Goal: Information Seeking & Learning: Learn about a topic

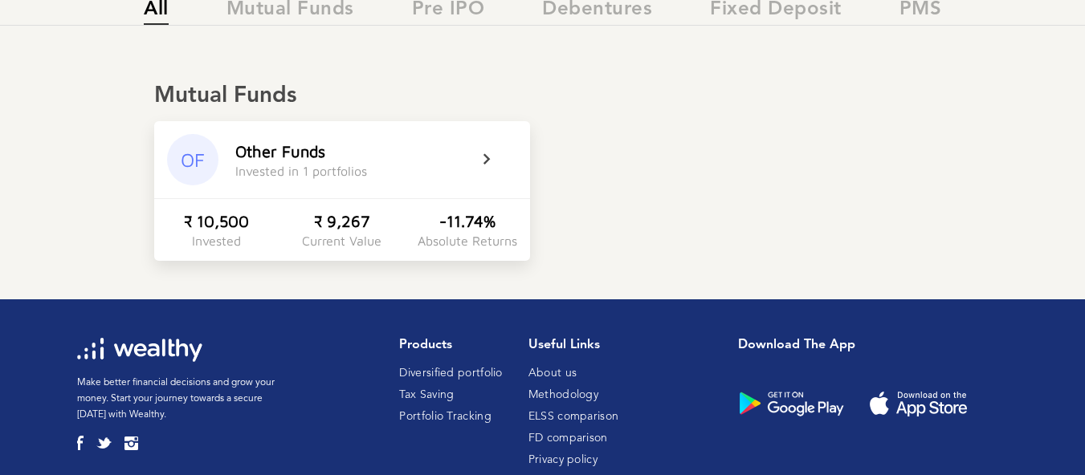
scroll to position [267, 0]
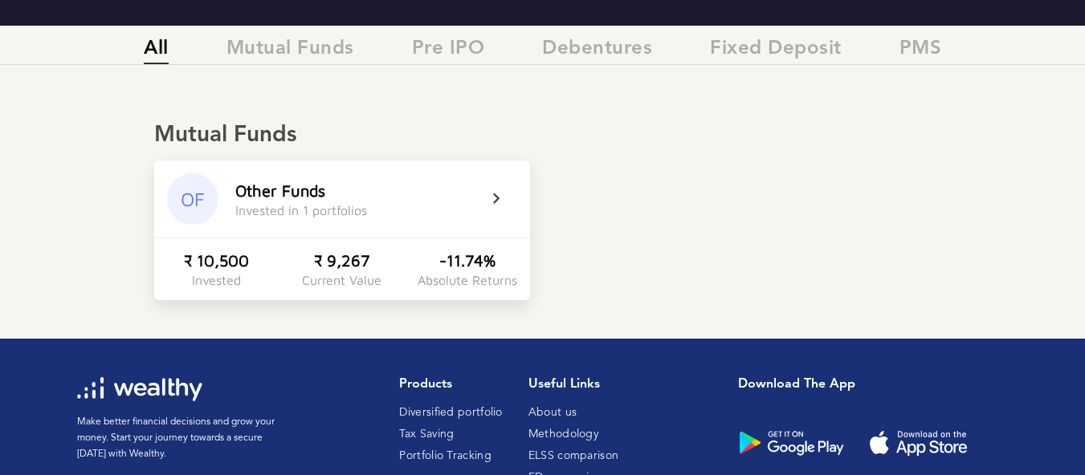
click at [311, 198] on div "Other Funds" at bounding box center [280, 190] width 90 height 18
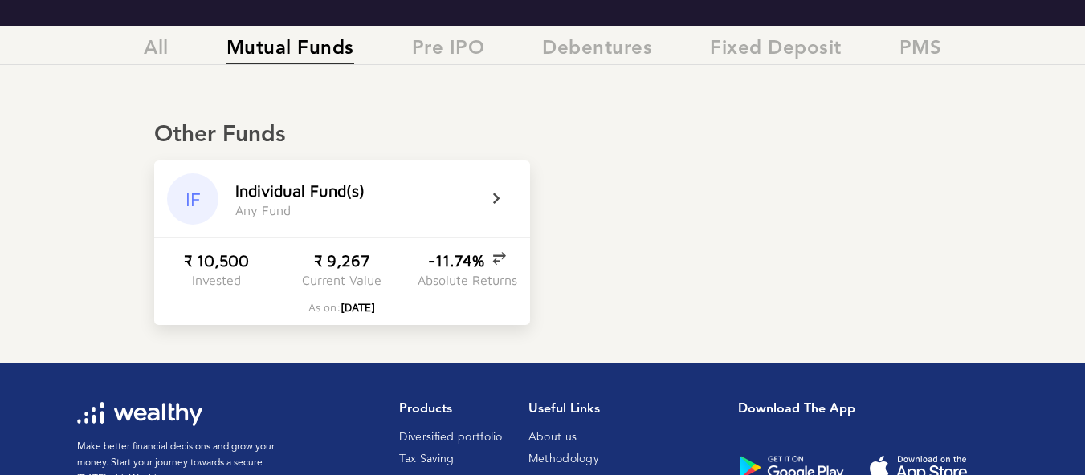
click at [497, 196] on icon at bounding box center [507, 199] width 40 height 19
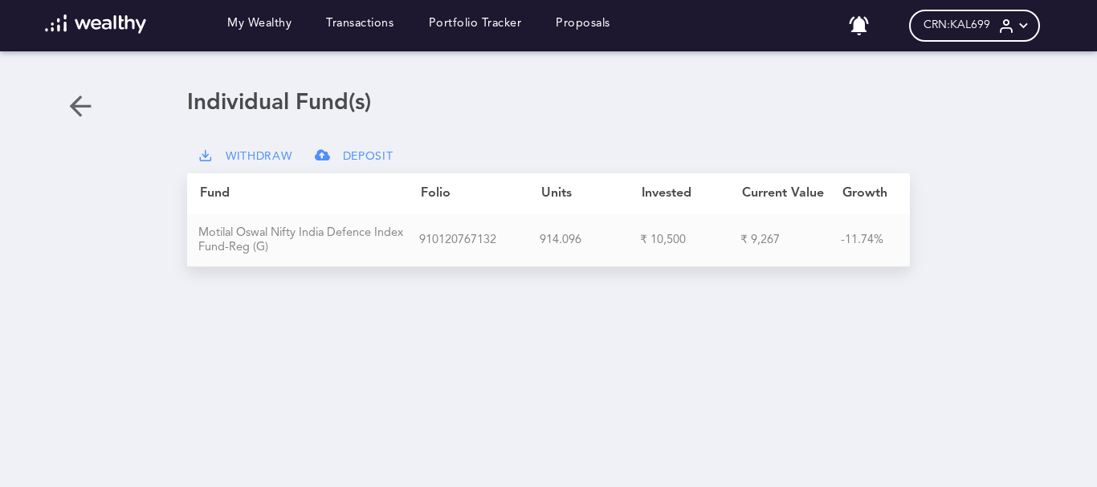
click at [309, 230] on div "M o t i l a l O s w a l N i f t y I n d i a D e f e n c e I n d e x F u n d - R…" at bounding box center [308, 240] width 221 height 29
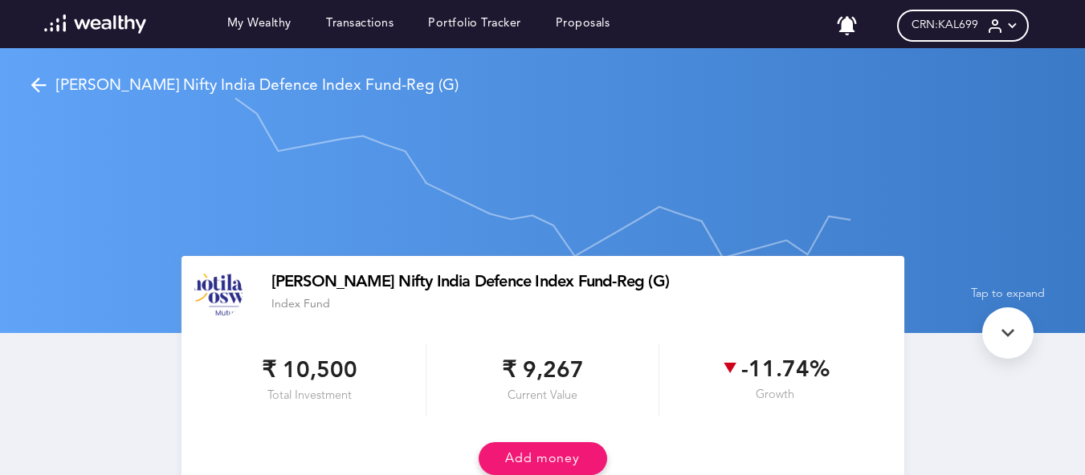
click at [378, 83] on p "[PERSON_NAME] Nifty India Defence Index Fund-Reg (G)" at bounding box center [257, 85] width 402 height 19
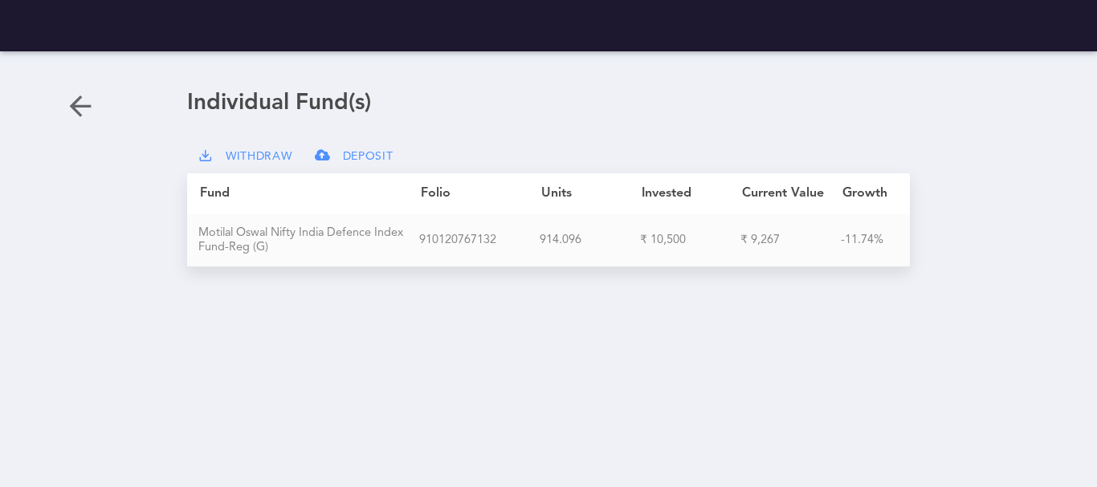
click at [383, 230] on div "M o t i l a l O s w a l N i f t y I n d i a D e f e n c e I n d e x F u n d - R…" at bounding box center [308, 240] width 221 height 29
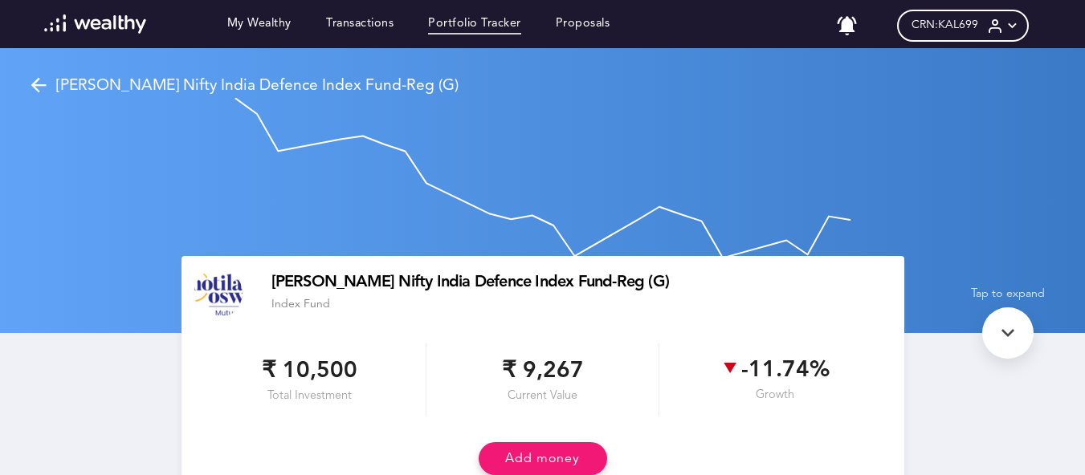
click at [479, 22] on link "Portfolio Tracker" at bounding box center [474, 26] width 93 height 18
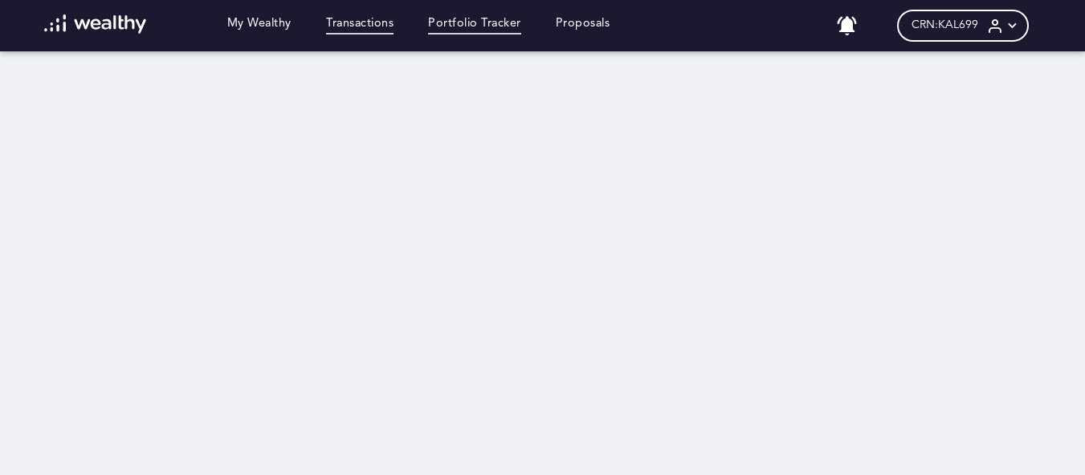
click at [375, 30] on link "Transactions" at bounding box center [359, 26] width 67 height 18
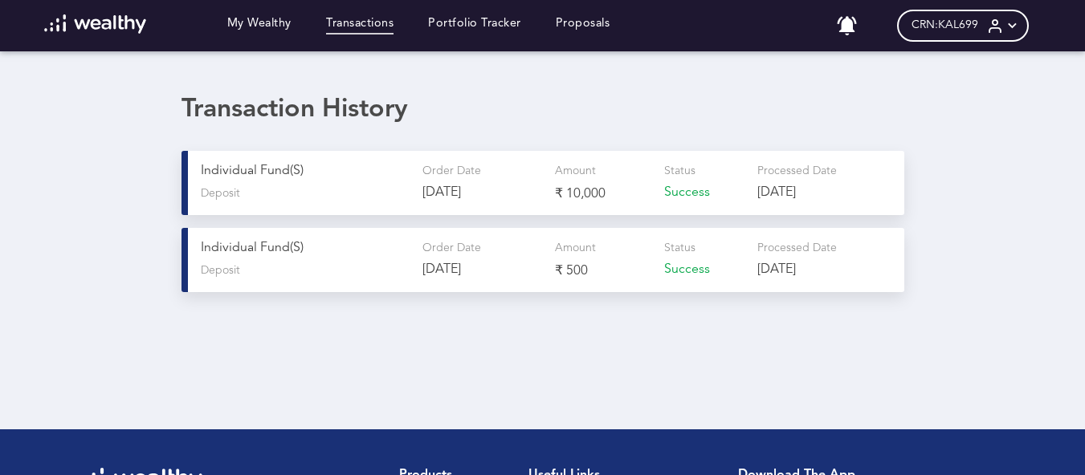
click at [277, 170] on p "Individual Fund(s)" at bounding box center [305, 171] width 209 height 15
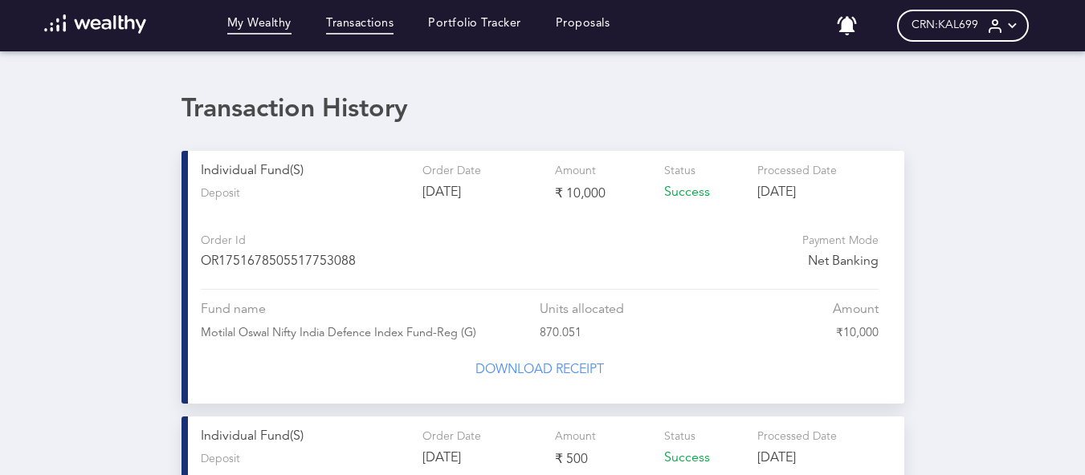
click at [238, 23] on link "My Wealthy" at bounding box center [259, 26] width 64 height 18
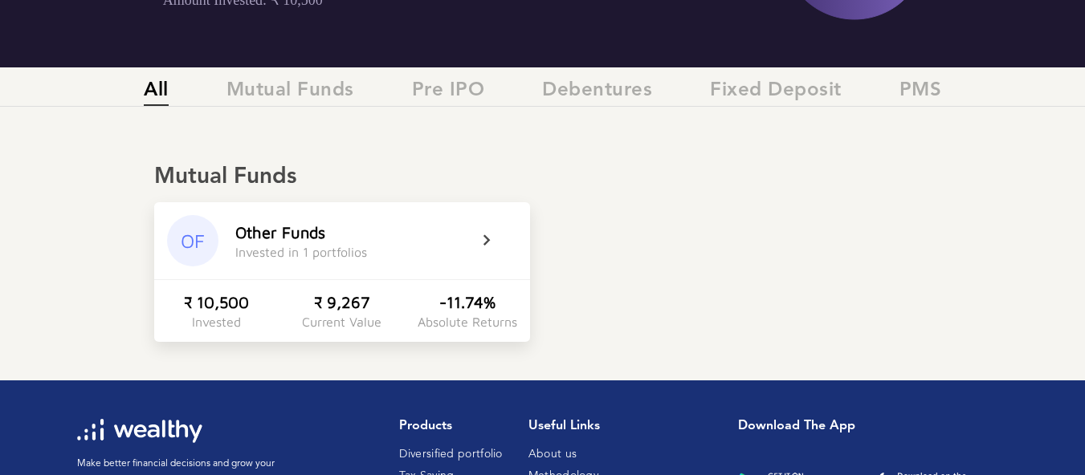
scroll to position [241, 0]
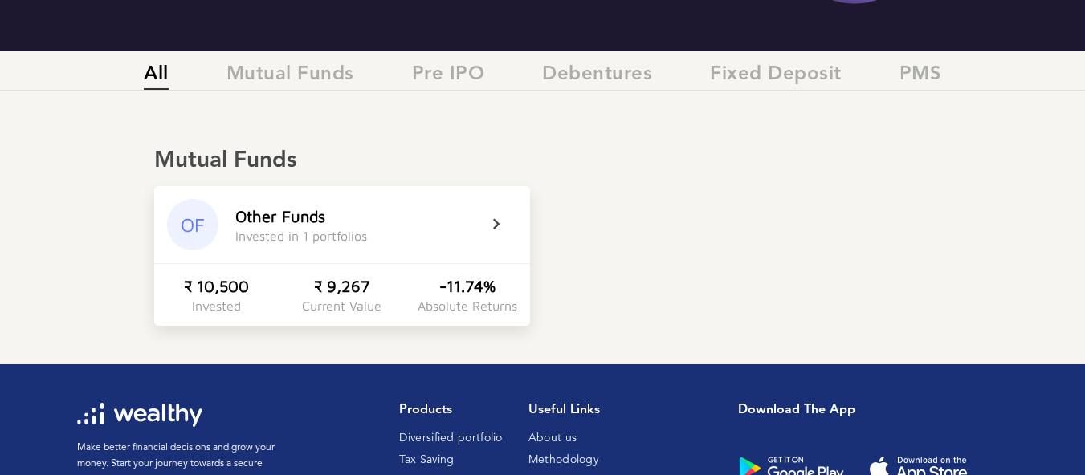
click at [497, 228] on icon at bounding box center [507, 224] width 40 height 19
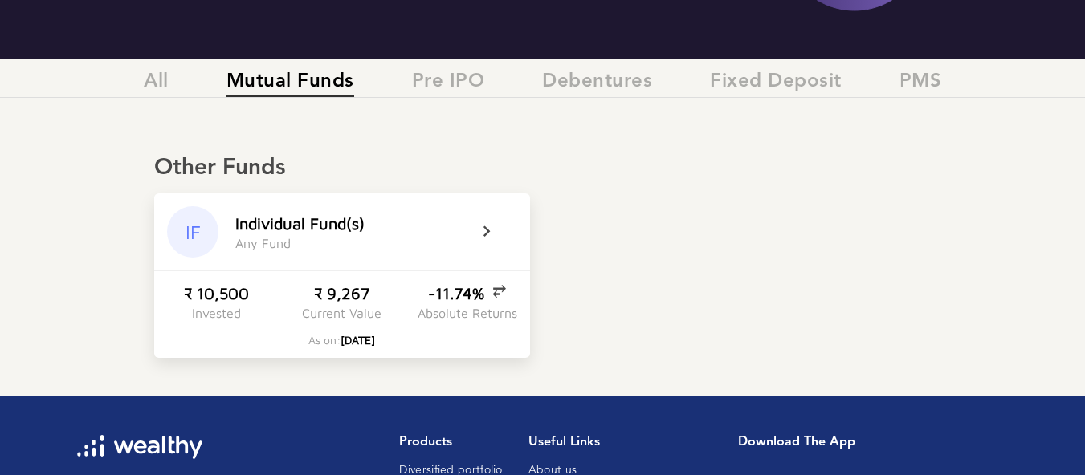
scroll to position [372, 0]
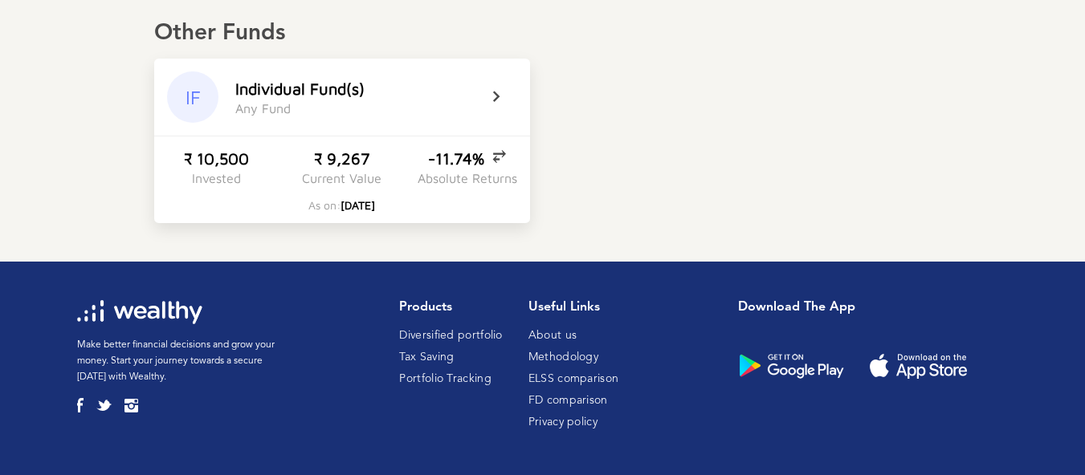
click at [316, 96] on div "I n d i v i d u a l F u n d ( s ) A n y F u n d" at bounding box center [356, 97] width 242 height 36
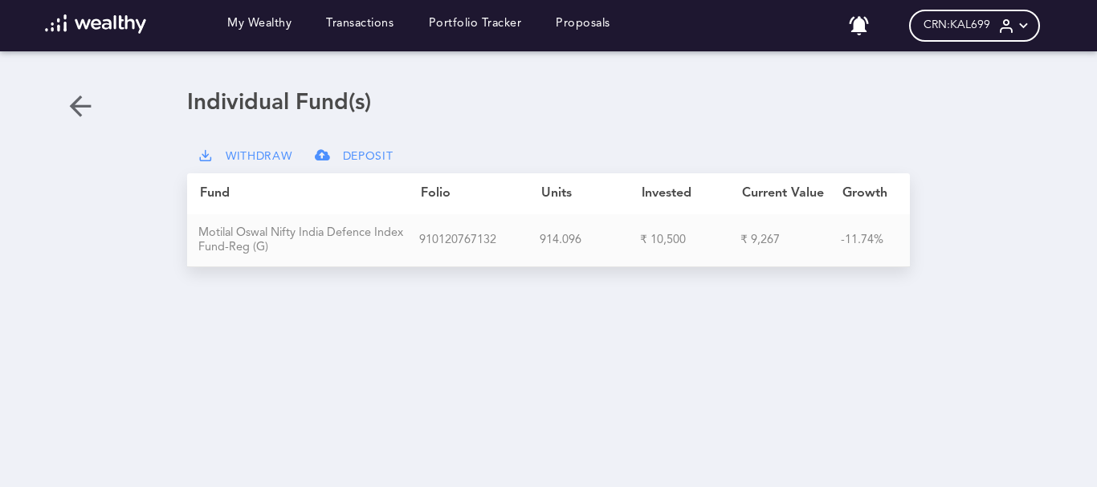
click at [304, 234] on div "M o t i l a l O s w a l N i f t y I n d i a D e f e n c e I n d e x F u n d - R…" at bounding box center [308, 240] width 221 height 29
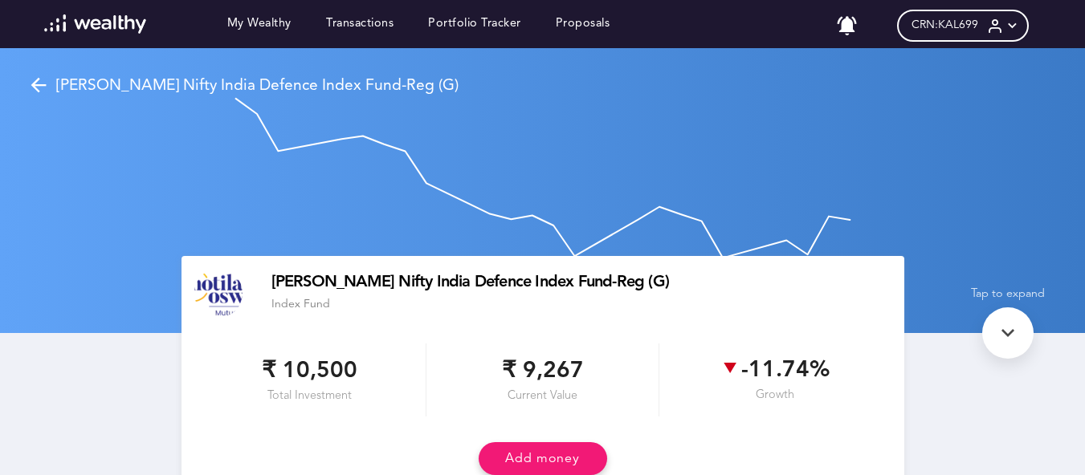
click at [636, 161] on rect at bounding box center [543, 168] width 642 height 241
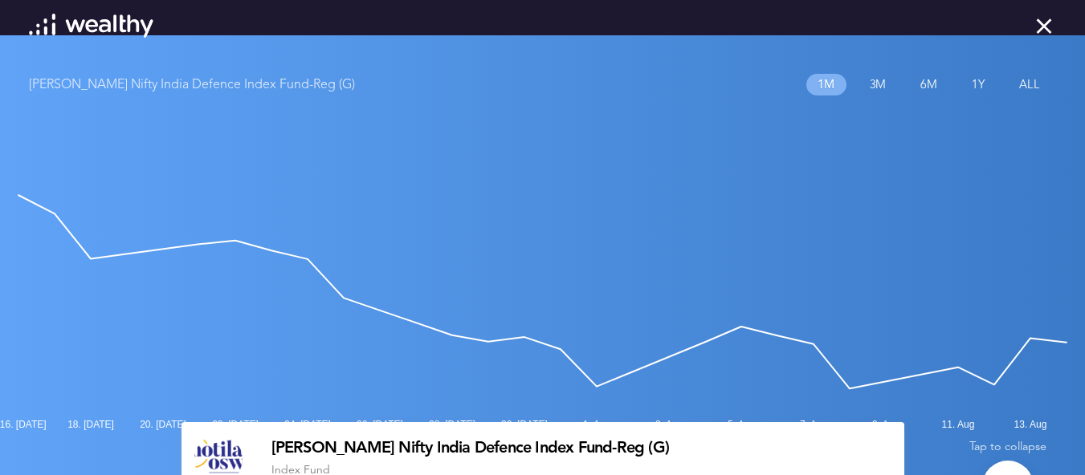
click at [249, 84] on h3 "[PERSON_NAME] Nifty India Defence Index Fund-Reg (G)" at bounding box center [192, 85] width 326 height 15
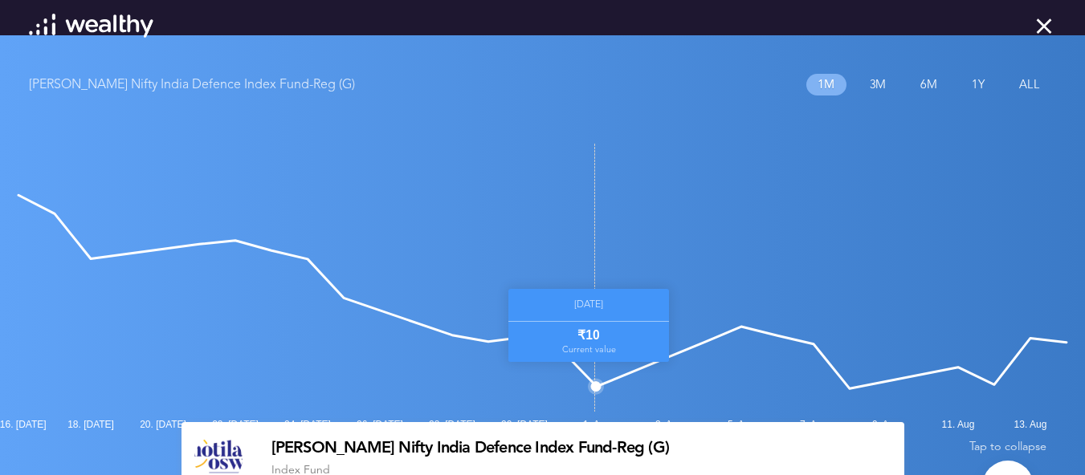
scroll to position [241, 0]
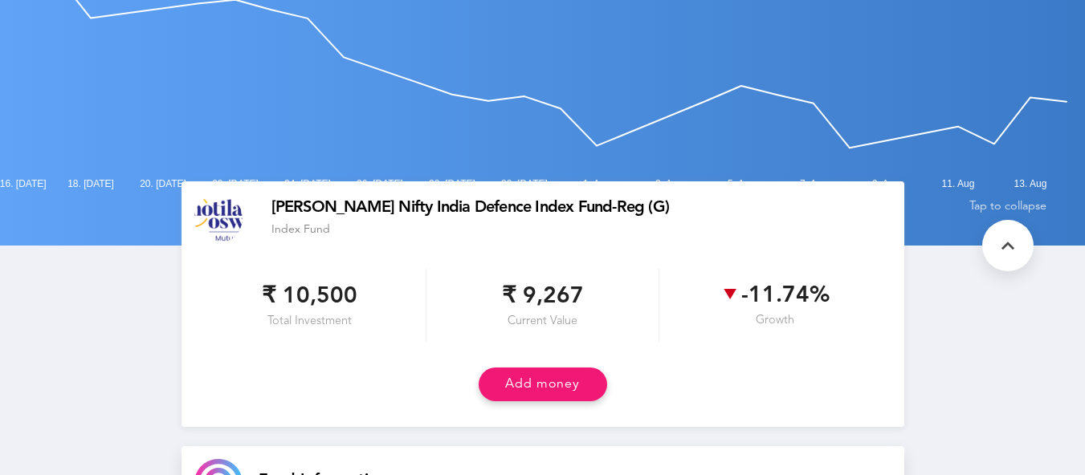
click at [307, 217] on div "[PERSON_NAME] Nifty India Defence Index Fund-Reg (G)" at bounding box center [581, 208] width 620 height 17
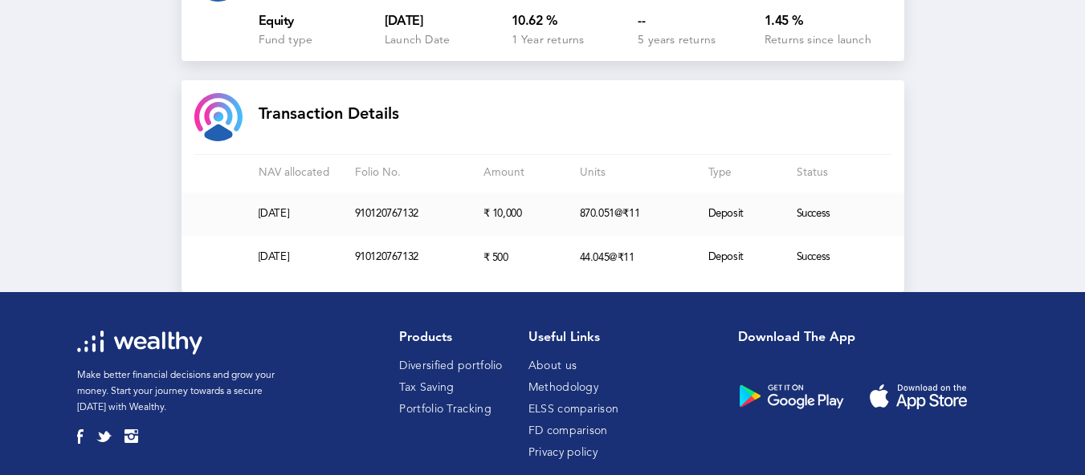
scroll to position [792, 0]
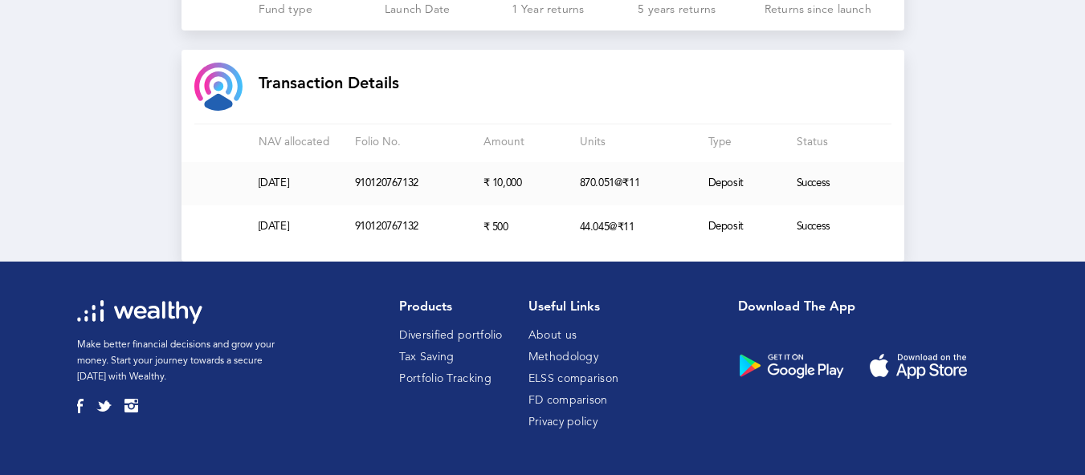
click at [452, 381] on link "Portfolio Tracking" at bounding box center [445, 378] width 92 height 11
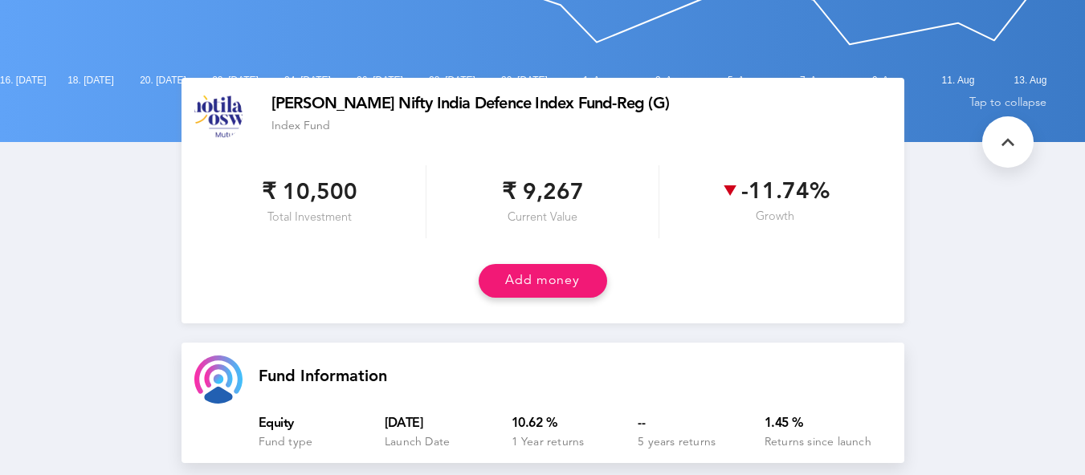
scroll to position [149, 0]
